Goal: Find specific page/section: Find specific page/section

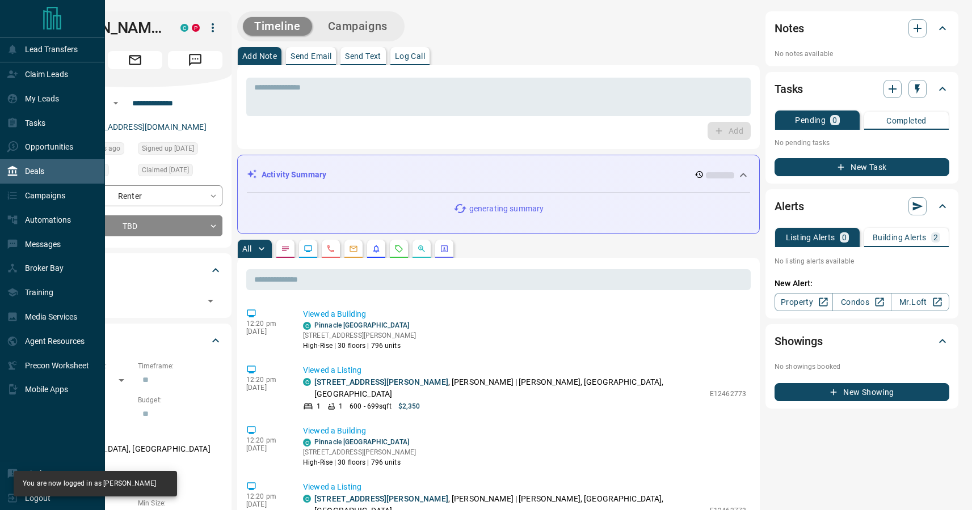
click at [49, 168] on div "Deals" at bounding box center [52, 171] width 105 height 24
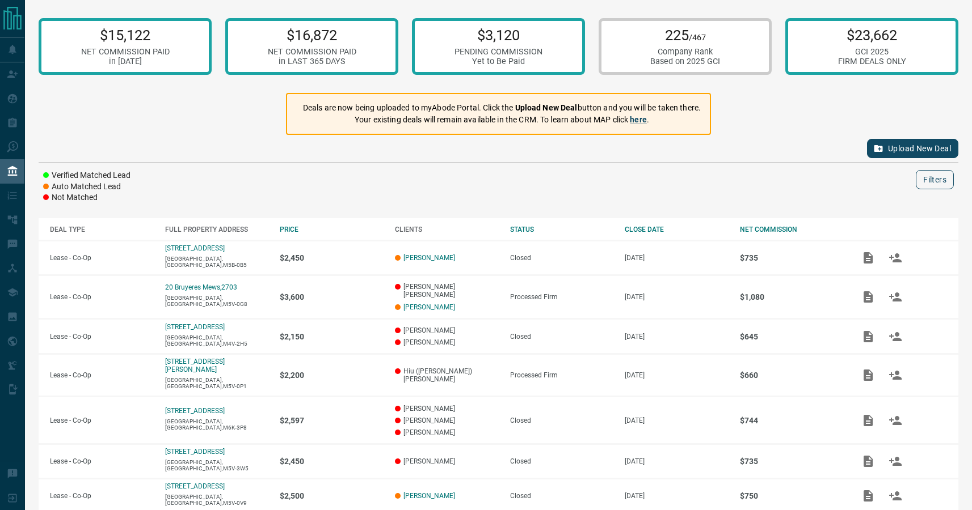
click at [930, 184] on button "Filters" at bounding box center [934, 179] width 38 height 19
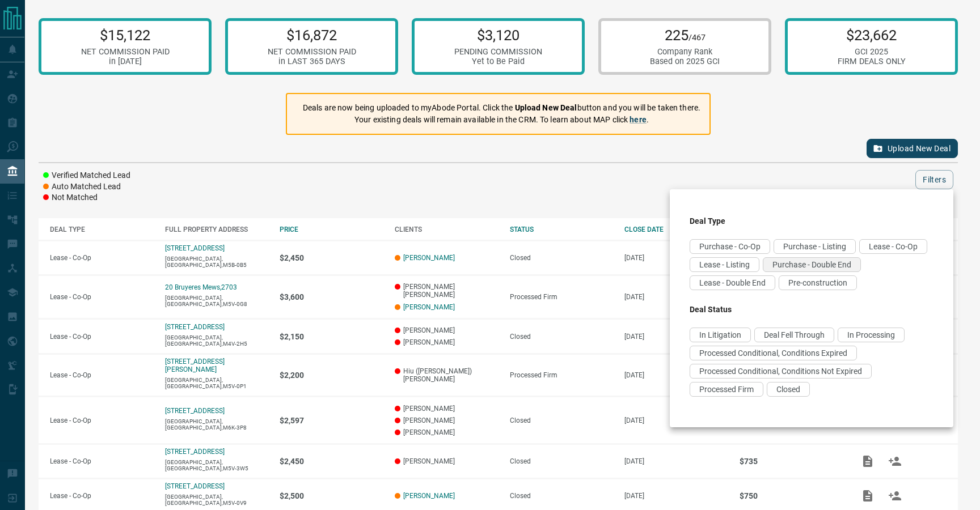
click at [778, 269] on span "Purchase - Double End" at bounding box center [811, 264] width 79 height 9
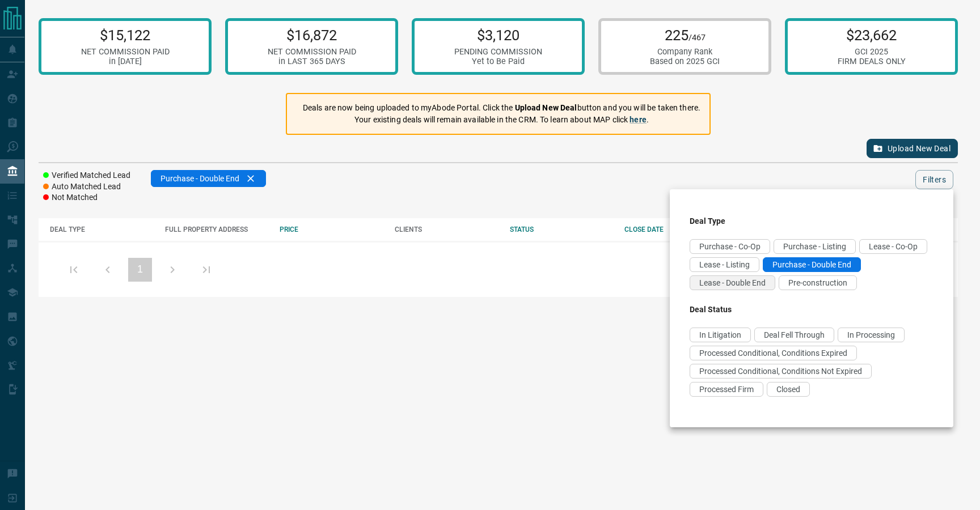
click at [766, 284] on span "Lease - Double End" at bounding box center [732, 282] width 66 height 9
click at [611, 179] on div at bounding box center [490, 255] width 980 height 510
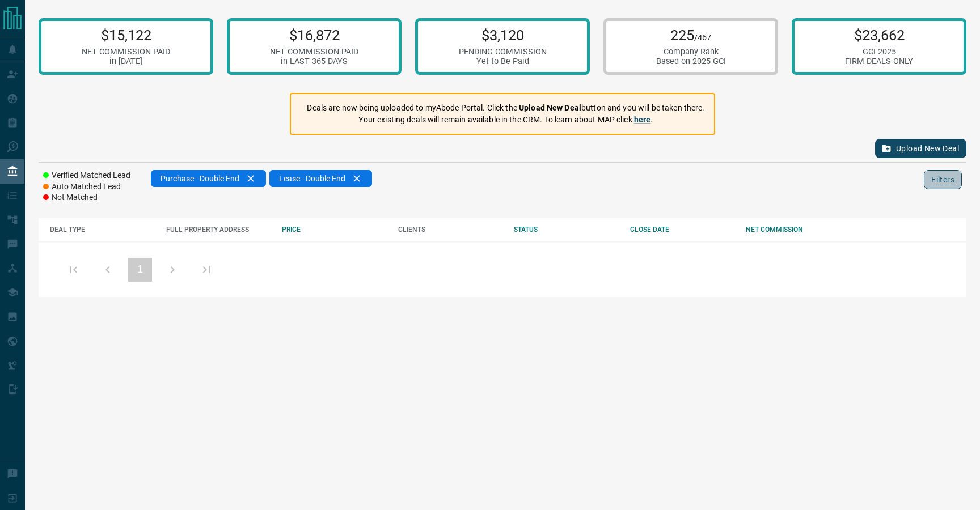
click at [933, 184] on button "Filters" at bounding box center [943, 179] width 38 height 19
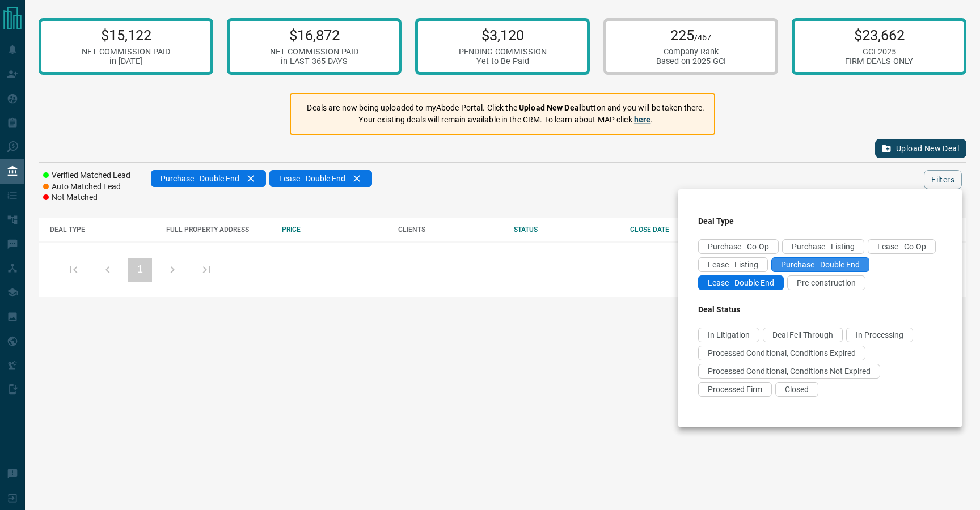
click at [781, 269] on span "Purchase - Double End" at bounding box center [820, 264] width 79 height 9
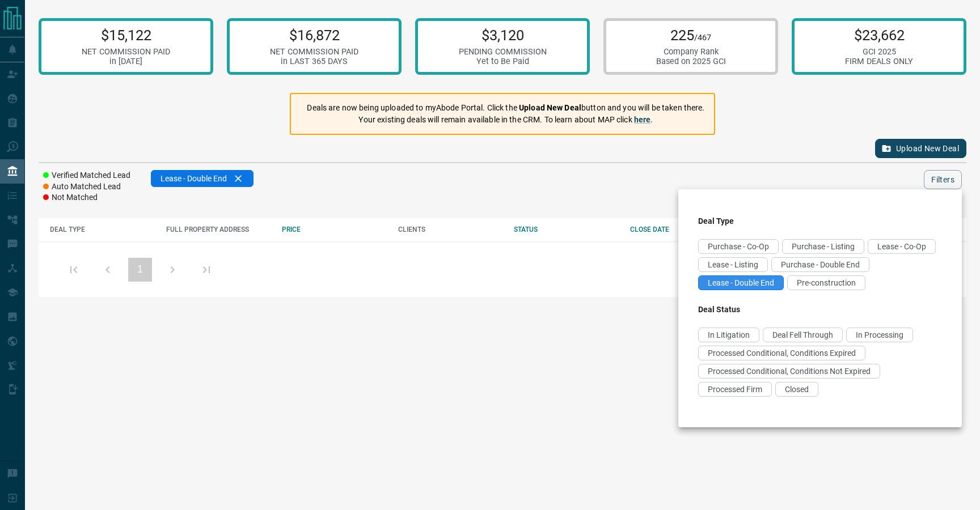
click at [774, 286] on span "Lease - Double End" at bounding box center [741, 282] width 66 height 9
click at [459, 190] on div at bounding box center [490, 255] width 980 height 510
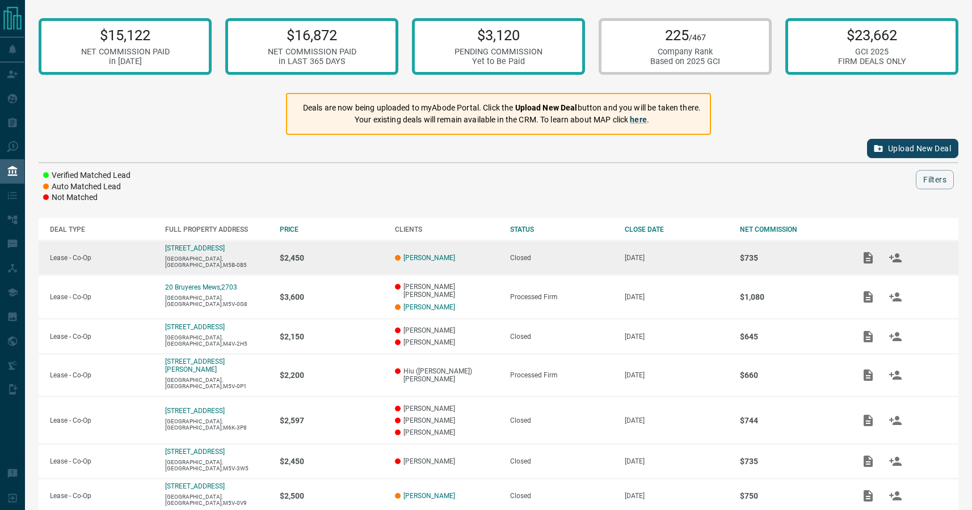
click at [324, 264] on td "$2,450" at bounding box center [325, 258] width 115 height 35
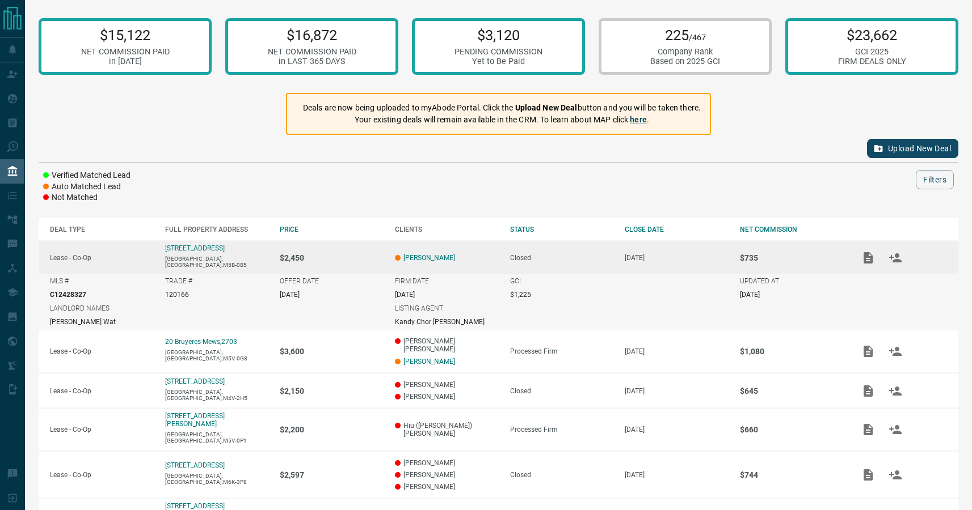
scroll to position [14, 0]
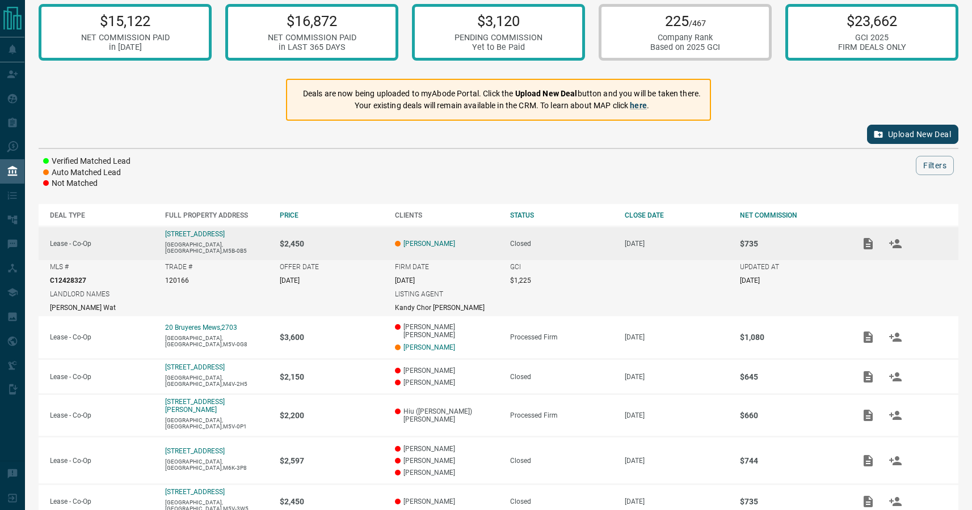
click at [184, 280] on p "120166" at bounding box center [177, 281] width 24 height 8
copy p "120166"
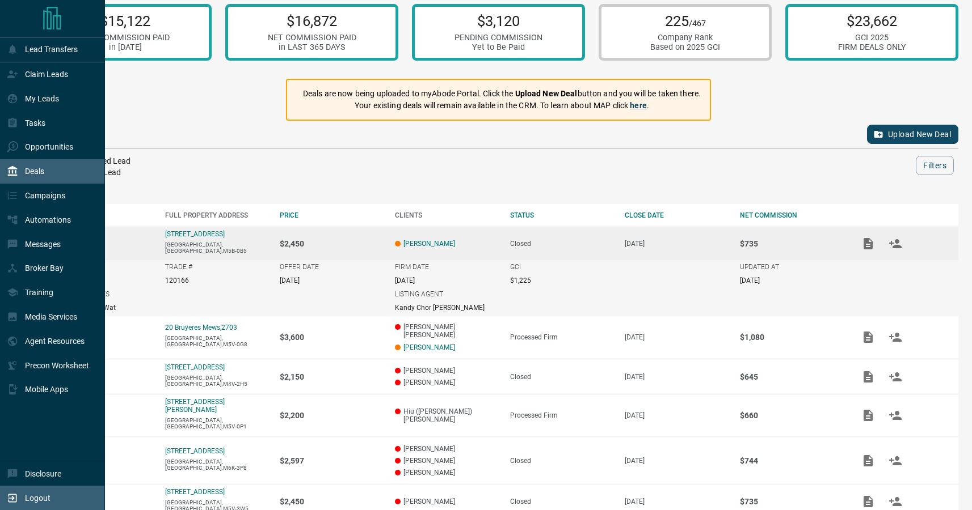
click at [48, 495] on p "Logout" at bounding box center [38, 498] width 26 height 9
